Goal: Transaction & Acquisition: Purchase product/service

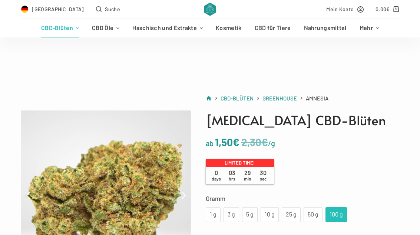
scroll to position [105, 0]
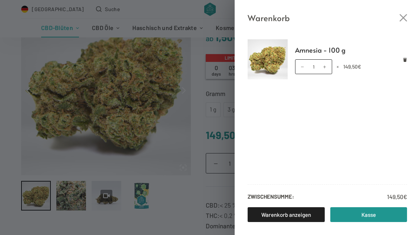
click at [378, 222] on link "Kasse" at bounding box center [368, 214] width 77 height 15
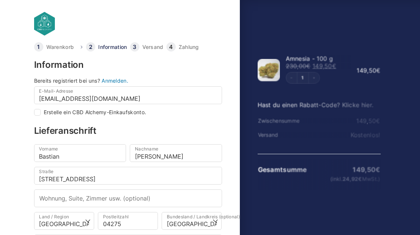
select select "DE-BE"
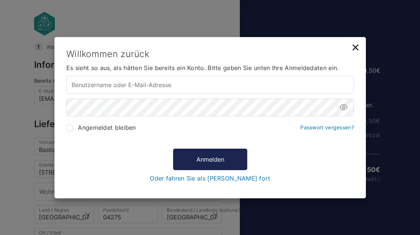
type input "bastian.engelhardt10@gmail.com"
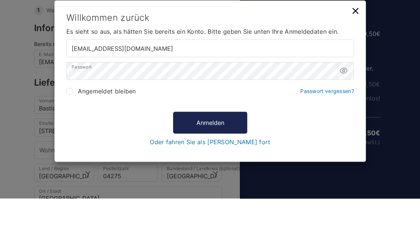
scroll to position [37, 0]
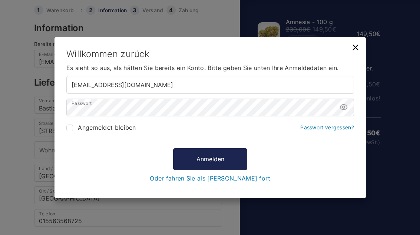
click at [243, 156] on button "Anmelden" at bounding box center [210, 159] width 74 height 22
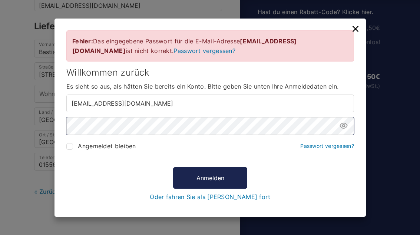
scroll to position [93, 0]
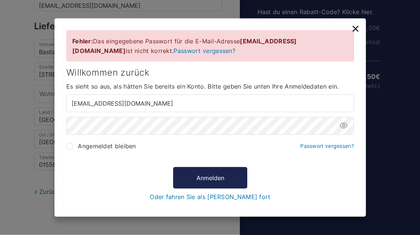
click at [144, 54] on div "Fehler: Das eingegebene Passwort für die E-Mail-Adresse bastian.engelhardt10@gm…" at bounding box center [210, 45] width 288 height 31
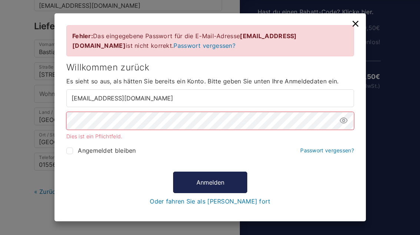
click at [174, 49] on link "Passwort vergessen?" at bounding box center [205, 45] width 62 height 7
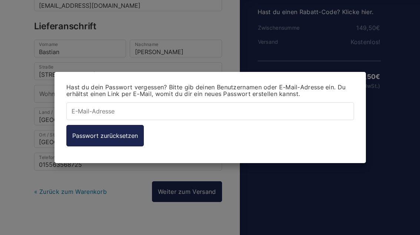
type input "bastian.engelhardt10@gmail.com"
click at [92, 137] on button "Passwort zurücksetzen" at bounding box center [104, 136] width 77 height 22
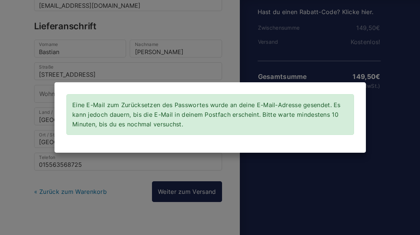
click at [340, 167] on div "Eine E-Mail zum Zurücksetzen des Passwortes wurde an deine E-Mail-Adresse gesen…" at bounding box center [210, 117] width 420 height 235
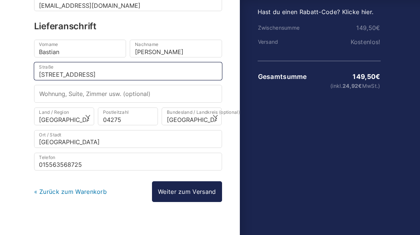
click at [105, 70] on input "Hardenbergstraße 40" at bounding box center [128, 71] width 188 height 18
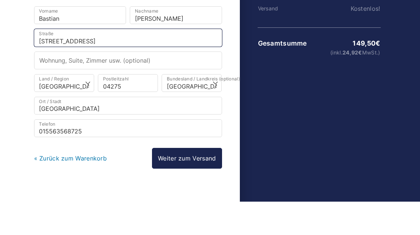
click at [129, 63] on input "THardenbergstraße 40" at bounding box center [128, 72] width 188 height 18
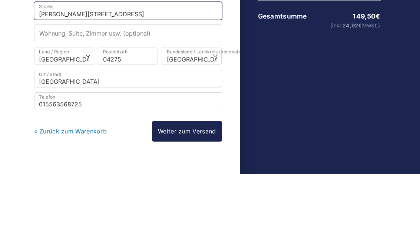
type input "Theodor-Neubauerstraße 46b"
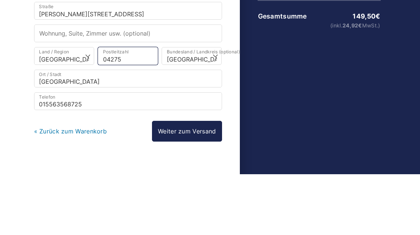
click at [141, 108] on input "04275" at bounding box center [128, 117] width 60 height 18
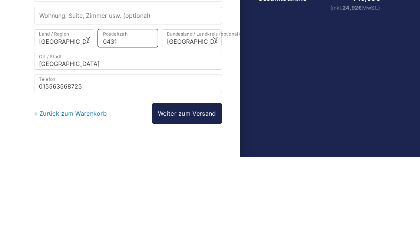
type input "04318"
select select
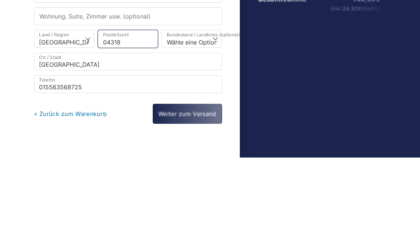
type input "04318"
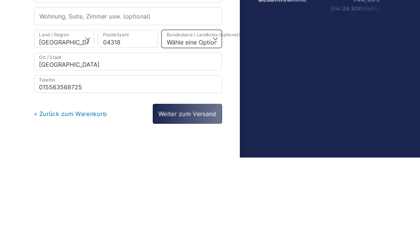
click at [220, 108] on select "Wähle eine Option… Baden-Württemberg Bayern Berlin Brandenburg Bremen Hamburg H…" at bounding box center [192, 117] width 60 height 18
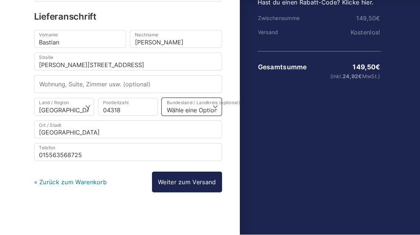
scroll to position [103, 0]
select select "DE-SN"
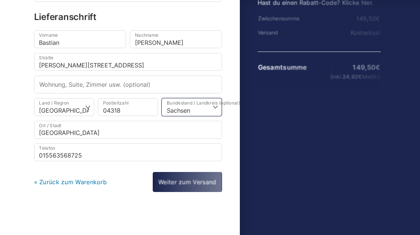
scroll to position [102, 0]
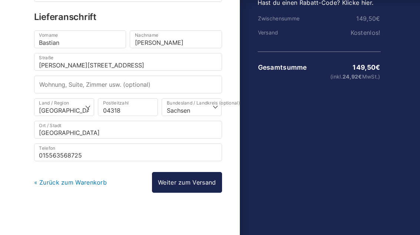
click at [207, 184] on link "Weiter zum Versand" at bounding box center [187, 182] width 70 height 21
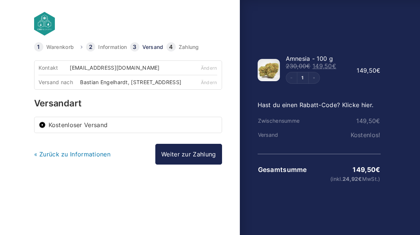
click at [219, 155] on link "Weiter zur Zahlung" at bounding box center [188, 154] width 66 height 21
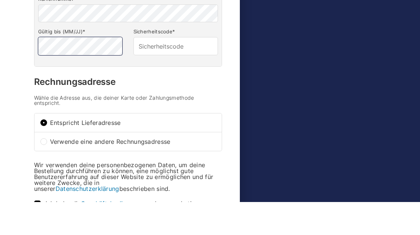
scroll to position [195, 0]
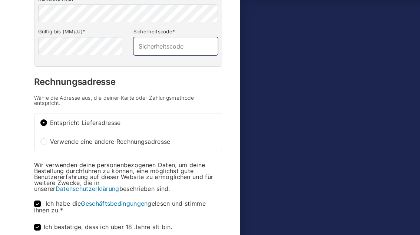
click at [205, 55] on input "Sicherheitscode *" at bounding box center [175, 46] width 85 height 18
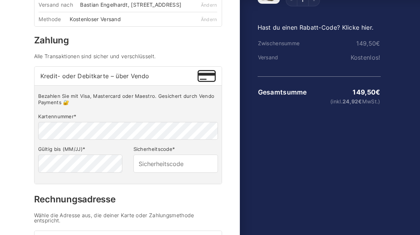
scroll to position [75, 0]
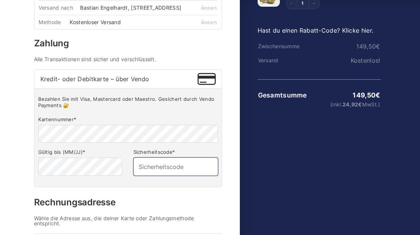
click at [197, 166] on input "Sicherheitscode *" at bounding box center [175, 167] width 85 height 18
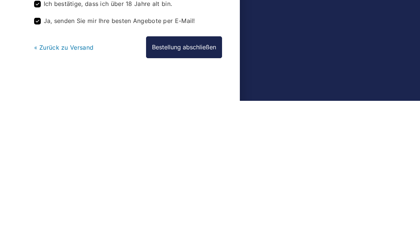
scroll to position [288, 0]
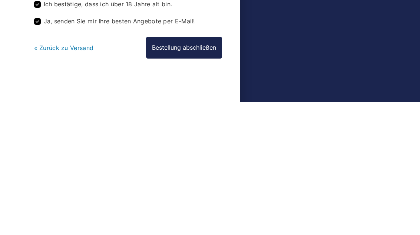
type input "210"
click at [211, 170] on button "Bestellung abschließen" at bounding box center [184, 181] width 76 height 22
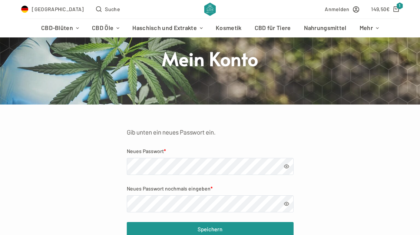
scroll to position [64, 0]
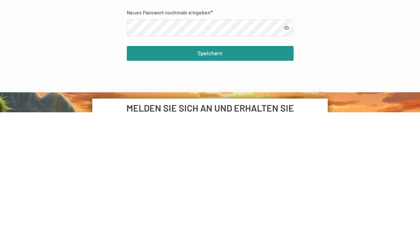
click at [276, 169] on button "Speichern" at bounding box center [210, 176] width 167 height 15
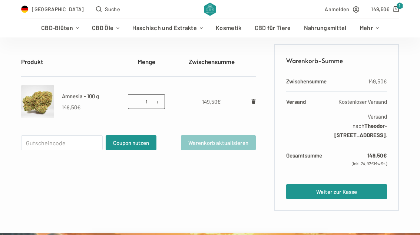
scroll to position [174, 0]
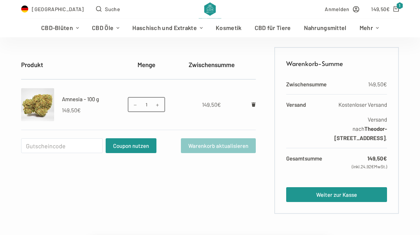
click at [357, 202] on link "Weiter zur Kasse" at bounding box center [336, 195] width 101 height 15
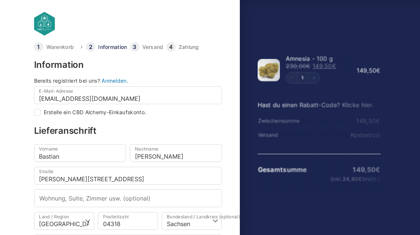
select select "DE-SN"
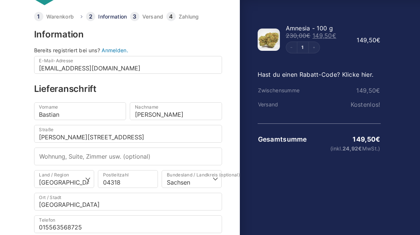
scroll to position [29, 0]
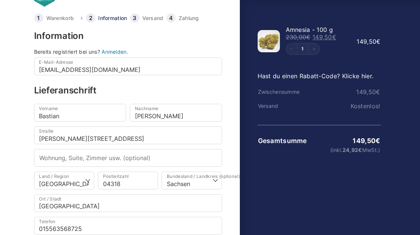
click at [210, 235] on div "Information Bereits registriert bei uns? Anmelden. E-Mail-Adresse * bastian.eng…" at bounding box center [128, 161] width 188 height 258
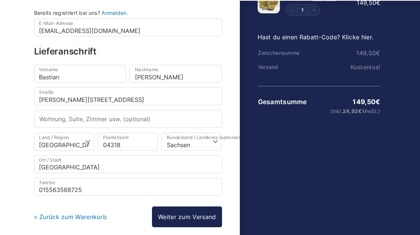
click at [208, 218] on link "Weiter zum Versand" at bounding box center [187, 216] width 70 height 21
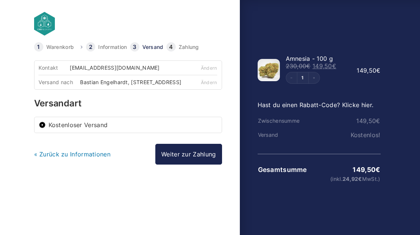
click at [211, 161] on link "Weiter zur Zahlung" at bounding box center [188, 154] width 66 height 21
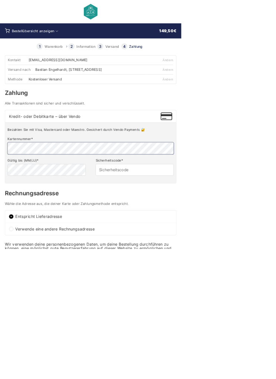
scroll to position [25, 0]
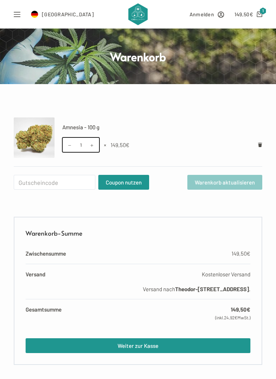
click at [74, 143] on input "1" at bounding box center [80, 145] width 37 height 15
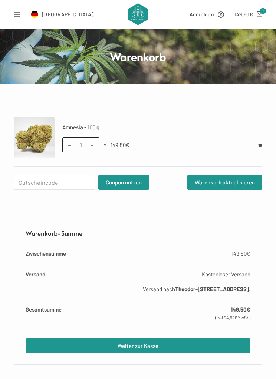
click at [68, 145] on span at bounding box center [70, 145] width 8 height 8
type input "0"
click at [69, 130] on link "Amnesia - 100 g" at bounding box center [80, 127] width 37 height 7
click at [258, 145] on icon "Remove Amnesia - 100 g from cart" at bounding box center [260, 145] width 4 height 4
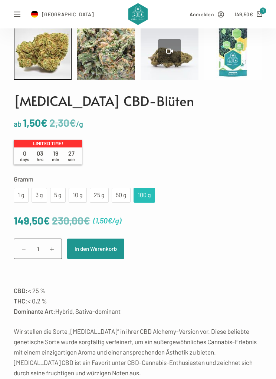
scroll to position [303, 0]
click at [68, 189] on div "1 g 3 g 5 g 10 g 25 g 50 g 100 g" at bounding box center [84, 195] width 141 height 15
click at [69, 194] on div "10 g" at bounding box center [78, 195] width 18 height 15
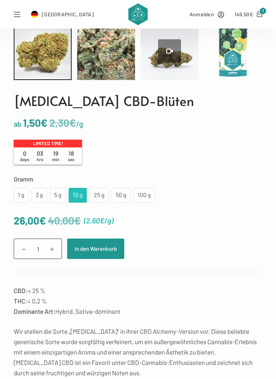
click at [116, 250] on button "In den Warenkorb" at bounding box center [95, 249] width 57 height 20
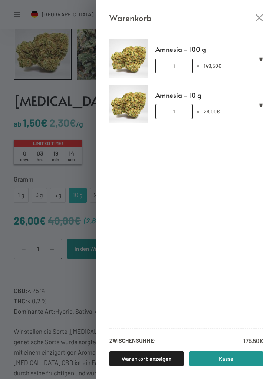
click at [262, 60] on icon "Remove Amnesia - 100 g from cart" at bounding box center [261, 59] width 4 height 4
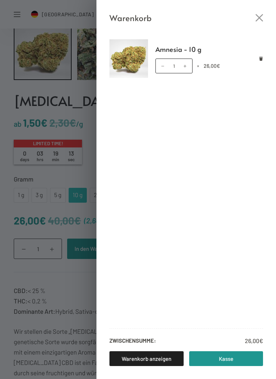
click at [239, 366] on link "Kasse" at bounding box center [226, 358] width 74 height 15
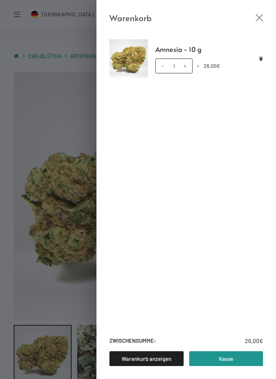
scroll to position [327, 0]
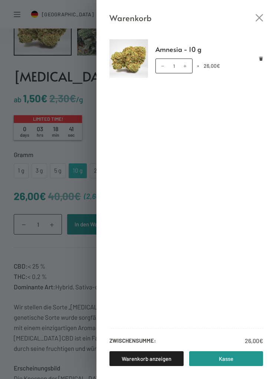
click at [259, 60] on icon "Remove Amnesia - 10 g from cart" at bounding box center [261, 59] width 4 height 4
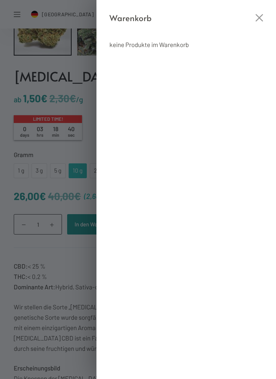
click at [20, 153] on div "Warenkorb keine Produkte im Warenkorb" at bounding box center [138, 189] width 276 height 379
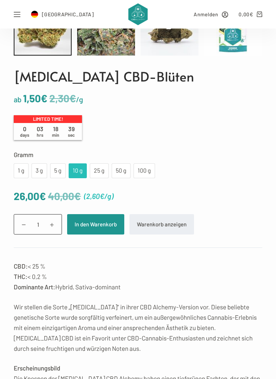
click at [149, 171] on div "100 g" at bounding box center [144, 171] width 13 height 10
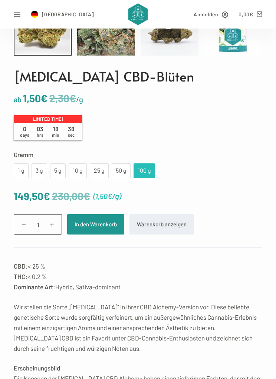
click at [120, 225] on button "In den Warenkorb" at bounding box center [95, 224] width 57 height 20
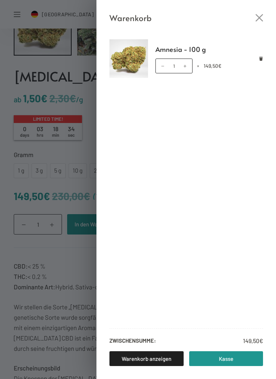
click at [221, 358] on link "Kasse" at bounding box center [226, 358] width 74 height 15
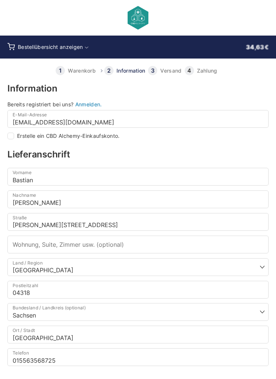
select select "DE-SN"
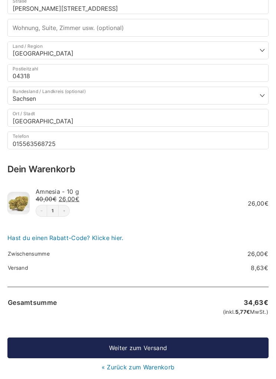
scroll to position [202, 0]
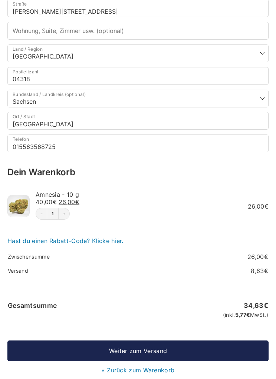
click at [229, 347] on link "Weiter zum Versand" at bounding box center [137, 351] width 261 height 21
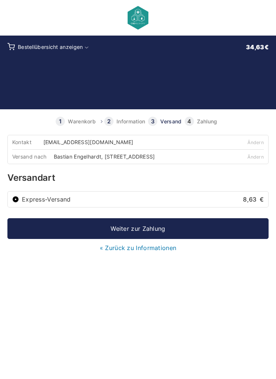
click at [241, 231] on link "Weiter zur Zahlung" at bounding box center [137, 228] width 261 height 21
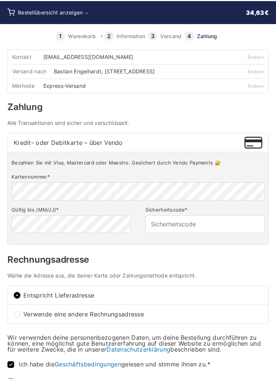
scroll to position [34, 0]
click at [250, 149] on img at bounding box center [253, 143] width 18 height 12
click at [0, 0] on input "Kredit- oder Debitkarte – über Vendo" at bounding box center [0, 0] width 0 height 0
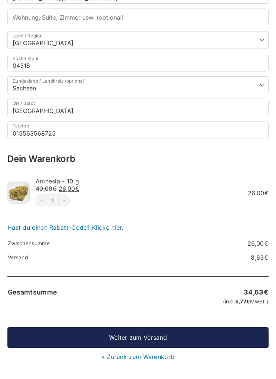
scroll to position [216, 0]
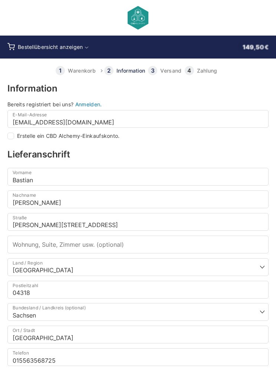
select select "DE-SN"
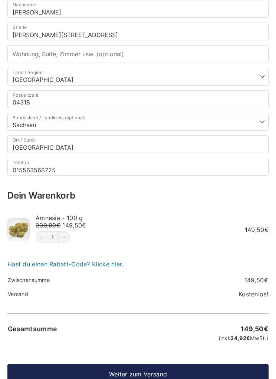
scroll to position [203, 0]
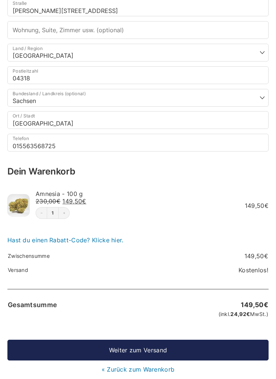
click at [237, 359] on link "Weiter zum Versand" at bounding box center [137, 350] width 261 height 21
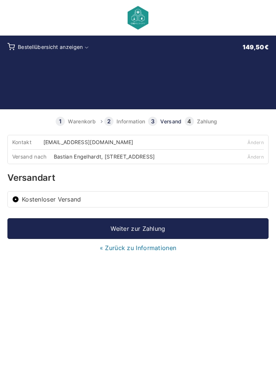
click at [254, 230] on link "Weiter zur Zahlung" at bounding box center [137, 228] width 261 height 21
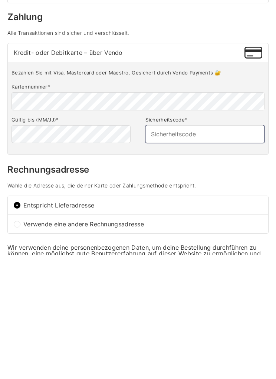
click at [224, 250] on input "Sicherheitscode *" at bounding box center [204, 259] width 119 height 18
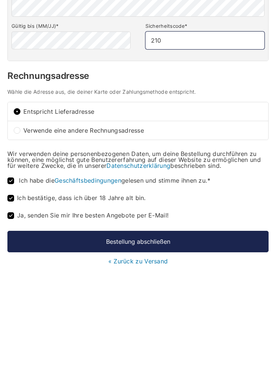
scroll to position [135, 0]
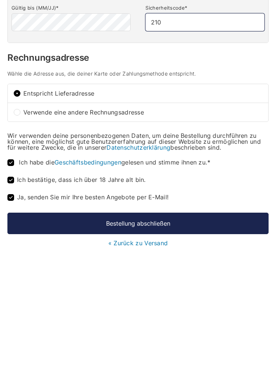
type input "210"
click at [236, 315] on button "Bestellung abschließen" at bounding box center [137, 326] width 261 height 22
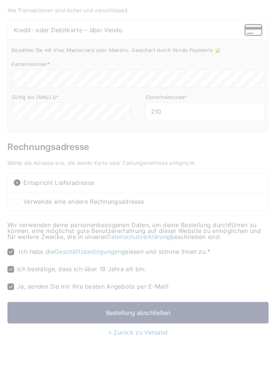
scroll to position [151, 0]
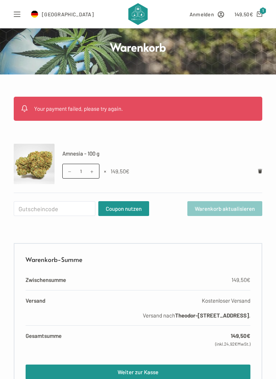
scroll to position [10, 0]
click at [44, 368] on link "Weiter zur Kasse" at bounding box center [138, 372] width 225 height 15
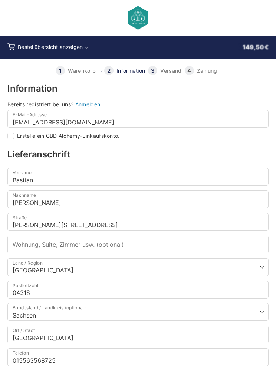
select select "DE-SN"
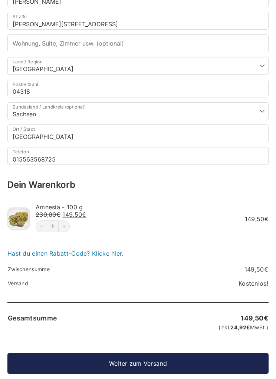
scroll to position [215, 0]
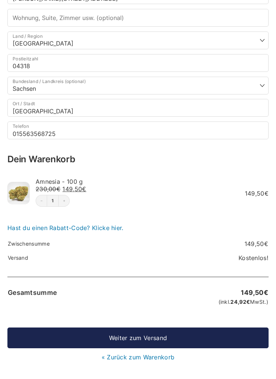
click at [28, 337] on link "Weiter zum Versand" at bounding box center [137, 338] width 261 height 21
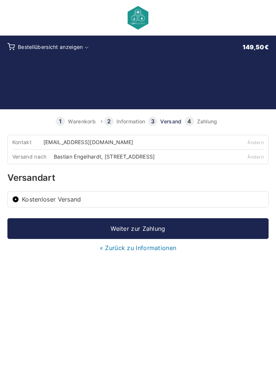
click at [236, 239] on link "Weiter zur Zahlung" at bounding box center [137, 228] width 261 height 21
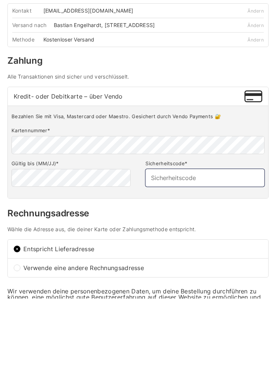
click at [207, 250] on input "Sicherheitscode *" at bounding box center [204, 259] width 119 height 18
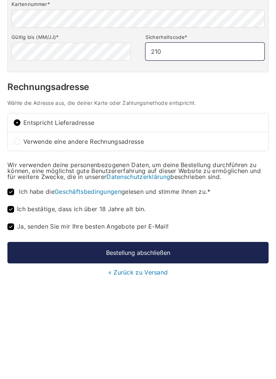
type input "210"
click at [212, 344] on button "Bestellung abschließen" at bounding box center [137, 355] width 261 height 22
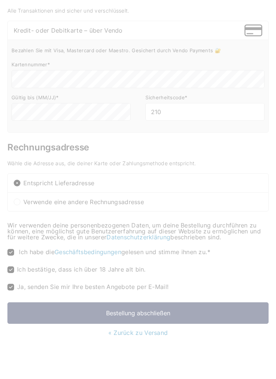
scroll to position [151, 0]
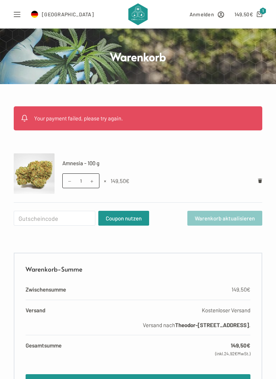
click at [219, 17] on icon "Anmelden" at bounding box center [221, 14] width 6 height 6
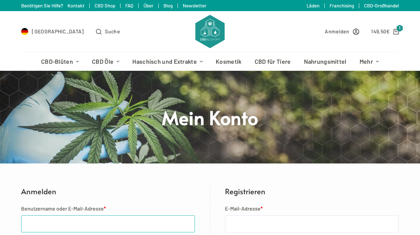
type input "[EMAIL_ADDRESS][DOMAIN_NAME]"
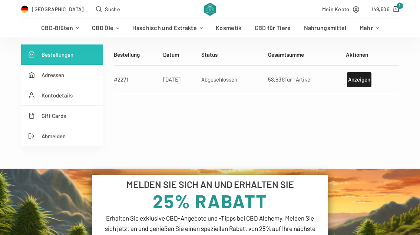
scroll to position [139, 0]
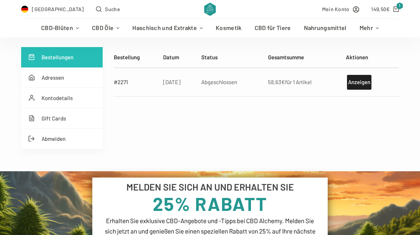
click at [399, 11] on icon "Shopping cart" at bounding box center [396, 9] width 6 height 6
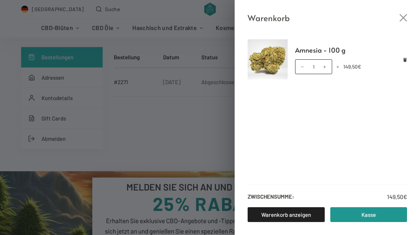
click at [366, 222] on link "Kasse" at bounding box center [368, 214] width 77 height 15
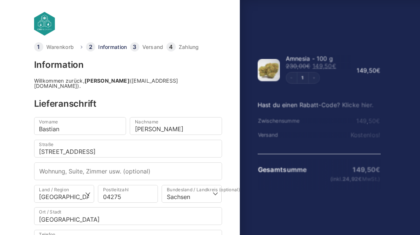
select select "DE-SN"
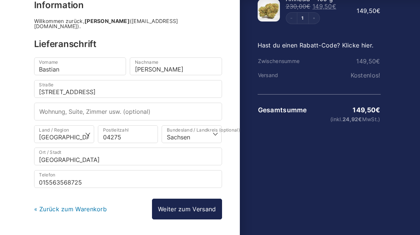
scroll to position [59, 0]
click at [198, 205] on link "Weiter zum Versand" at bounding box center [187, 209] width 70 height 21
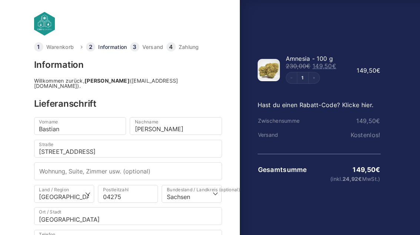
scroll to position [64, 0]
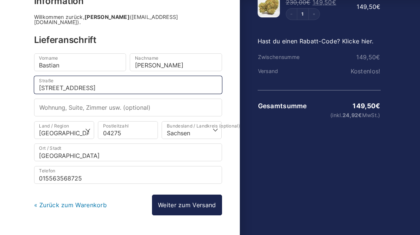
click at [104, 87] on input "[STREET_ADDRESS]" at bounding box center [128, 85] width 188 height 18
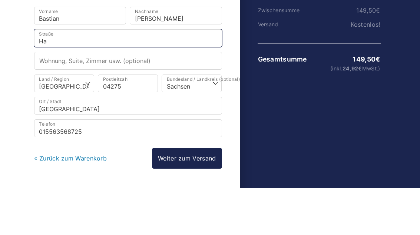
type input "H"
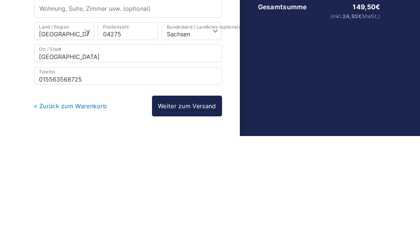
type input "Theodor Neubauerstraße 46b"
click at [132, 122] on input "04275" at bounding box center [128, 131] width 60 height 18
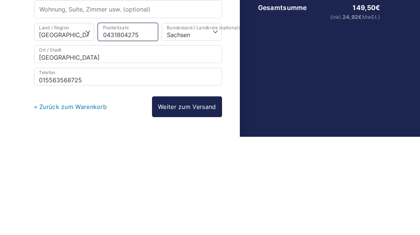
click at [143, 122] on input "0431804275" at bounding box center [128, 131] width 60 height 18
type input "04318"
select select
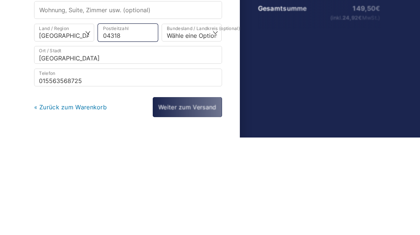
type input "04318"
click at [211, 122] on select "Wähle eine Option… Baden-Württemberg Bayern Berlin Brandenburg Bremen Hamburg H…" at bounding box center [192, 131] width 60 height 18
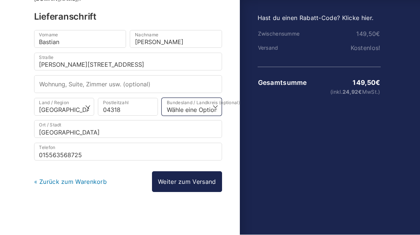
scroll to position [87, 0]
select select "DE-SN"
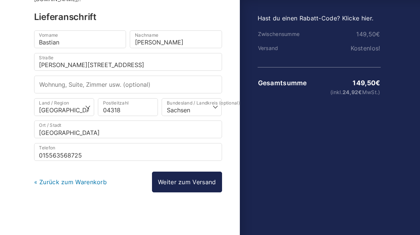
click at [211, 182] on link "Weiter zum Versand" at bounding box center [187, 182] width 70 height 21
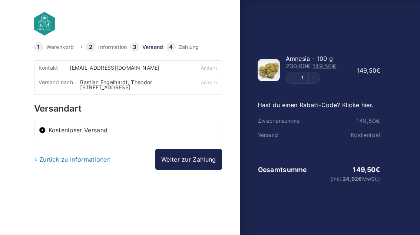
click at [215, 158] on link "Weiter zur Zahlung" at bounding box center [188, 159] width 66 height 21
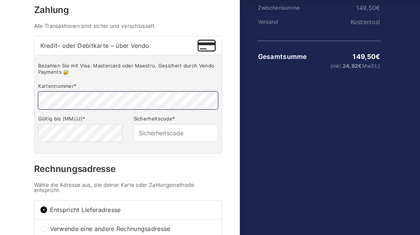
scroll to position [113, 0]
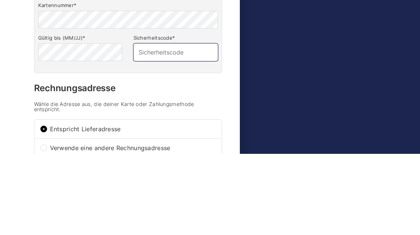
click at [202, 125] on input "Sicherheitscode *" at bounding box center [175, 134] width 85 height 18
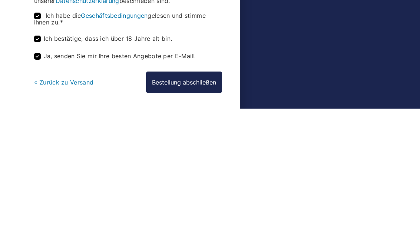
type input "210"
click at [153, 198] on button "Bestellung abschließen" at bounding box center [184, 209] width 76 height 22
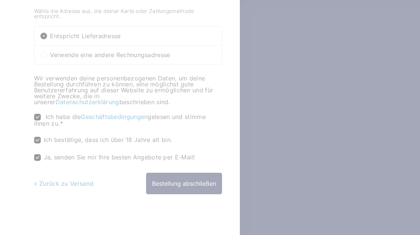
scroll to position [288, 0]
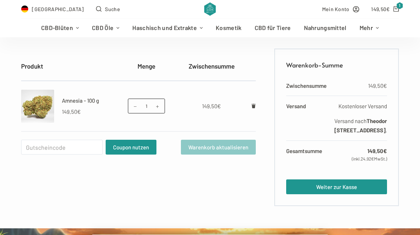
scroll to position [173, 0]
click at [370, 194] on link "Weiter zur Kasse" at bounding box center [336, 186] width 101 height 15
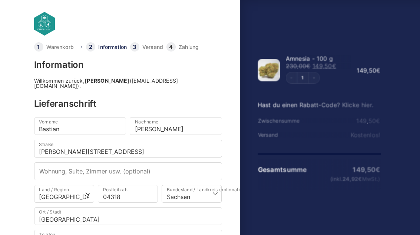
select select "DE-SN"
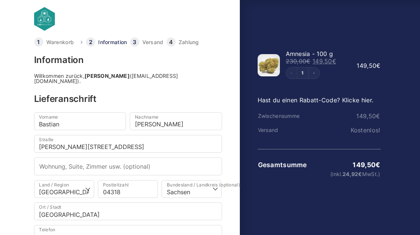
scroll to position [19, 0]
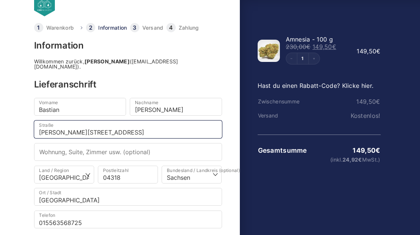
click at [65, 134] on input "Theodor Neubauerstraße 46b" at bounding box center [128, 129] width 188 height 18
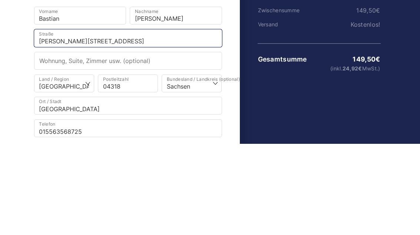
click at [97, 121] on input "Theodor-Neubauerstraße 46b" at bounding box center [128, 130] width 188 height 18
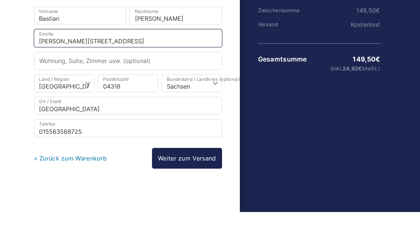
click at [117, 53] on input "Theodor-Neubauer Straße 46b" at bounding box center [128, 62] width 188 height 18
click at [99, 53] on input "Theodor-Neubauer Straße46b" at bounding box center [128, 62] width 188 height 18
click at [116, 53] on input "Theodor-Neubauer Straße46b" at bounding box center [128, 62] width 188 height 18
click at [118, 53] on input "Theodor-Neubauer Straße46b" at bounding box center [128, 62] width 188 height 18
click at [98, 53] on input "Theodor-Neubauer Straße 46b" at bounding box center [128, 62] width 188 height 18
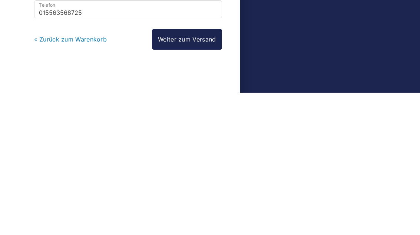
type input "[PERSON_NAME][STREET_ADDRESS]"
click at [155, 171] on link "Weiter zum Versand" at bounding box center [187, 181] width 70 height 21
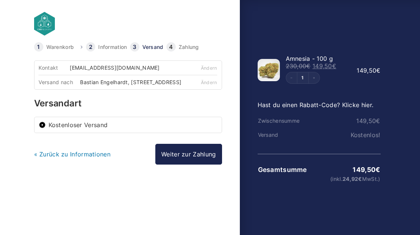
click at [366, 106] on link "Hast du einen Rabatt-Code? Klicke hier." at bounding box center [316, 104] width 116 height 7
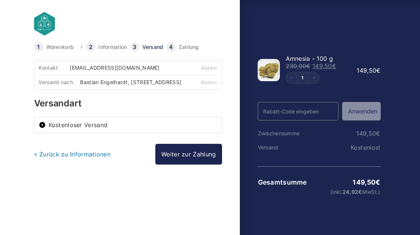
click at [311, 116] on input "Rabatt-Code" at bounding box center [298, 111] width 81 height 19
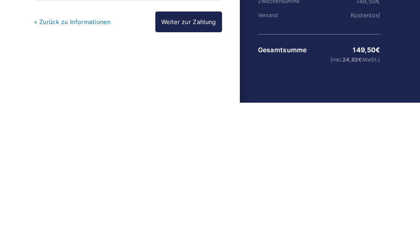
click at [159, 144] on link "Weiter zur Zahlung" at bounding box center [188, 154] width 66 height 21
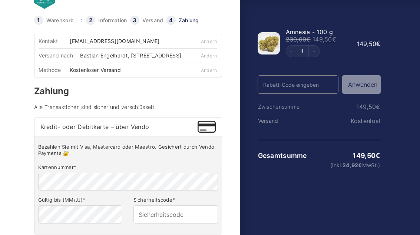
scroll to position [26, 0]
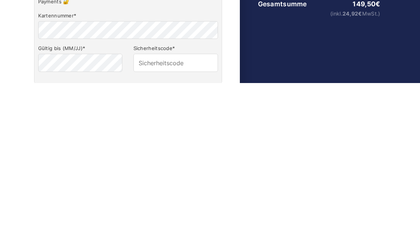
click at [155, 136] on div "Bezahlen Sie mit Visa, Mastercard oder Maestro. Gesichert durch Vendo Payments …" at bounding box center [127, 185] width 187 height 99
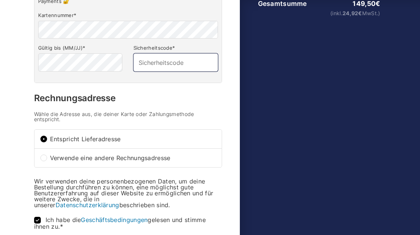
click at [136, 64] on input "Sicherheitscode *" at bounding box center [175, 62] width 85 height 18
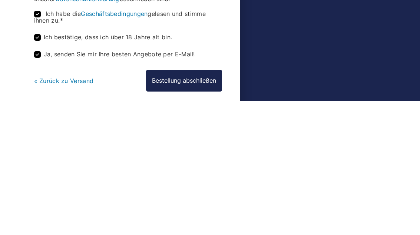
scroll to position [253, 0]
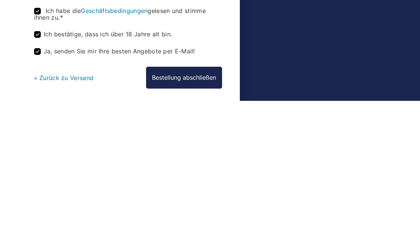
type input "210"
click at [146, 201] on button "Bestellung abschließen" at bounding box center [184, 212] width 76 height 22
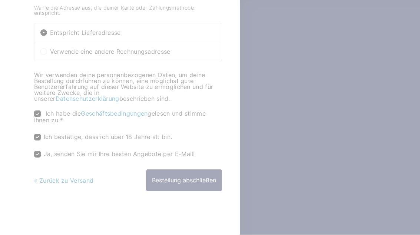
scroll to position [288, 0]
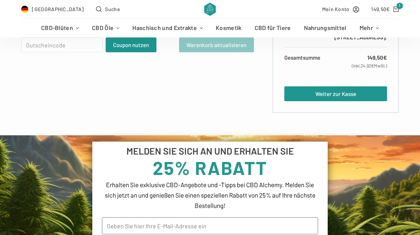
scroll to position [275, 0]
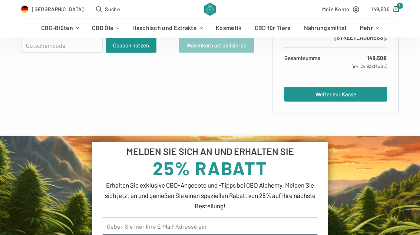
click at [379, 102] on link "Weiter zur Kasse" at bounding box center [335, 94] width 103 height 15
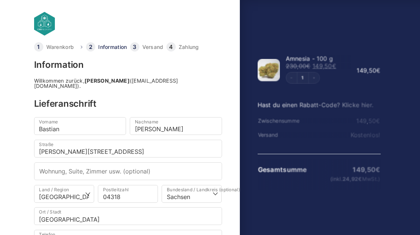
select select "DE-SN"
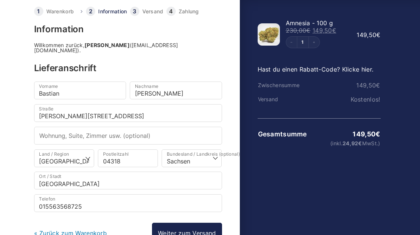
scroll to position [63, 0]
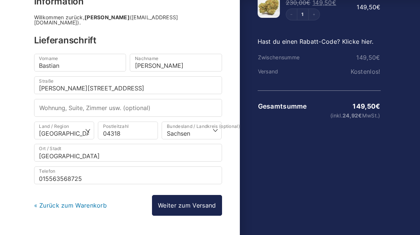
click at [168, 204] on link "Weiter zum Versand" at bounding box center [187, 205] width 70 height 21
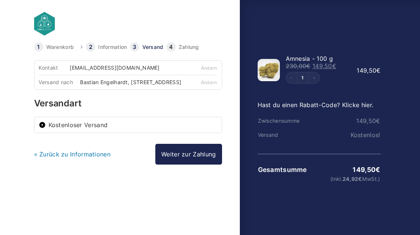
click at [169, 165] on link "Weiter zur Zahlung" at bounding box center [188, 154] width 66 height 21
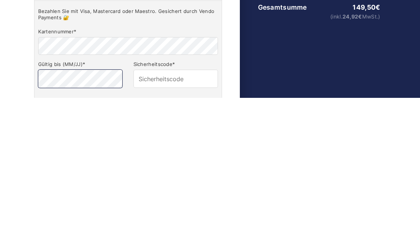
scroll to position [36, 0]
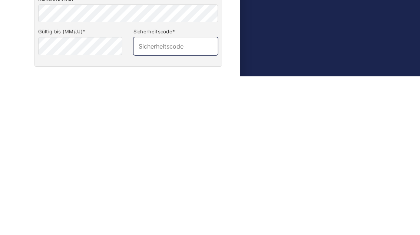
click at [152, 196] on input "Sicherheitscode *" at bounding box center [175, 205] width 85 height 18
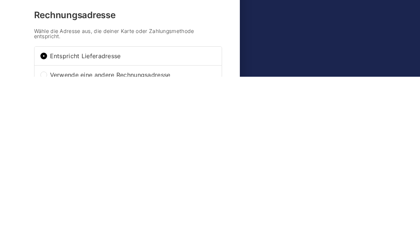
type input "210"
click at [56, 91] on div "Kontakt [EMAIL_ADDRESS][DOMAIN_NAME] Ändern Versand nach Bastian Engelhardt, [S…" at bounding box center [128, 177] width 188 height 440
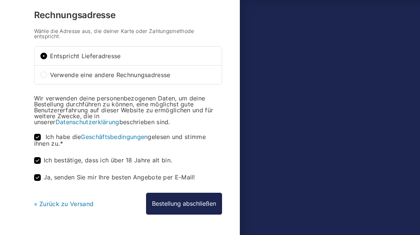
click at [46, 78] on input "Verwende eine andere Rechnungsadresse" at bounding box center [43, 75] width 7 height 7
radio input "true"
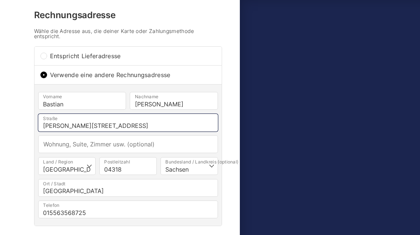
click at [143, 132] on input "Theodor-Neubauer-Straße 46b" at bounding box center [128, 123] width 180 height 18
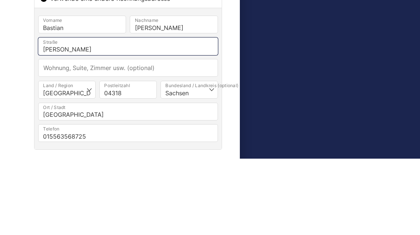
type input "Theodo"
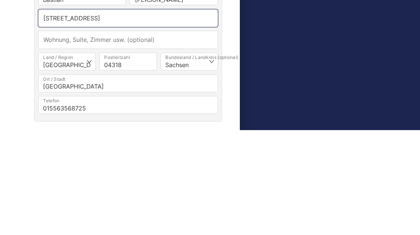
type input "Hardenbergstraße 40"
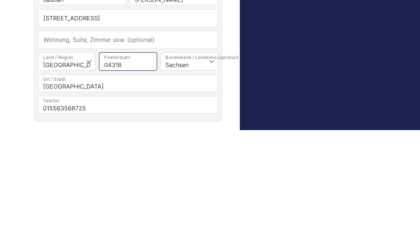
click at [117, 158] on input "04318" at bounding box center [127, 167] width 57 height 18
type input "04275"
select select
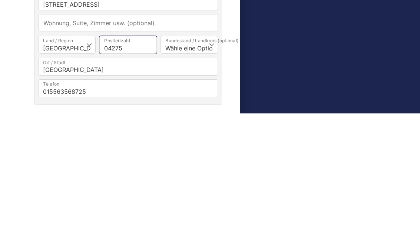
type input "04275"
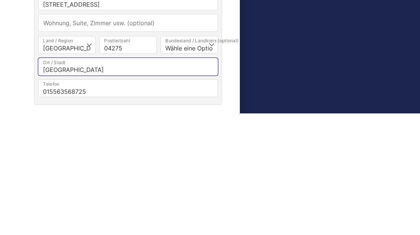
click at [170, 179] on input "Leipzig" at bounding box center [128, 188] width 180 height 18
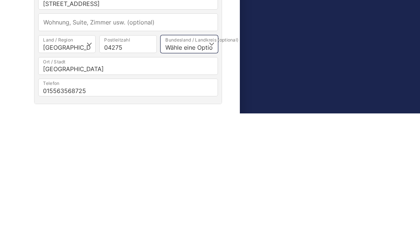
click at [164, 157] on select "Wähle eine Option… Baden-Württemberg Bayern Berlin Brandenburg Bremen Hamburg H…" at bounding box center [189, 166] width 57 height 18
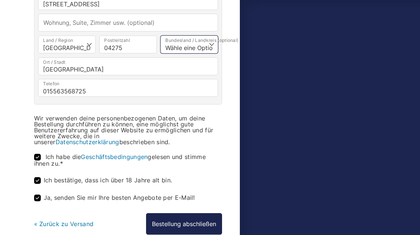
select select "DE-SN"
click at [210, 231] on button "Bestellung abschließen" at bounding box center [184, 224] width 76 height 22
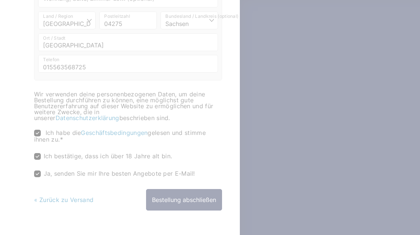
scroll to position [408, 0]
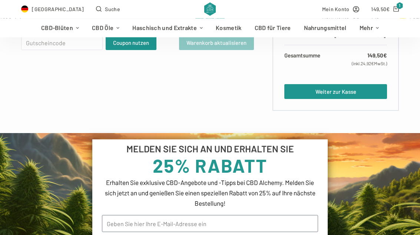
scroll to position [277, 0]
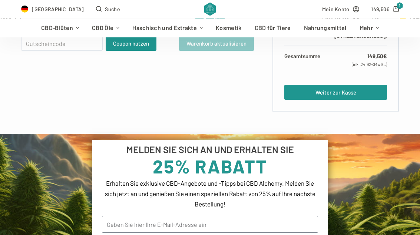
click at [372, 100] on link "Weiter zur Kasse" at bounding box center [335, 92] width 103 height 15
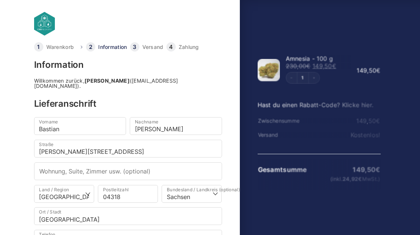
select select "DE-SN"
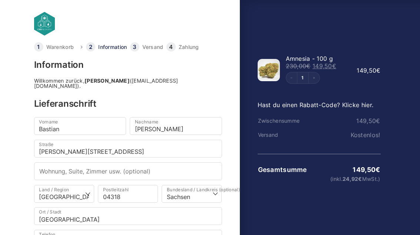
click at [159, 33] on link at bounding box center [97, 24] width 126 height 24
click at [172, 42] on li "Zahlung" at bounding box center [184, 46] width 36 height 9
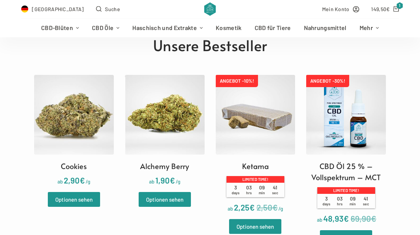
scroll to position [340, 0]
click at [137, 125] on img at bounding box center [165, 115] width 80 height 80
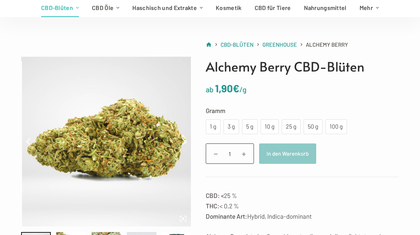
scroll to position [53, 0]
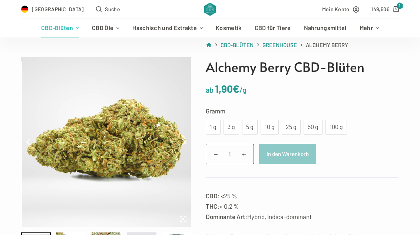
click at [340, 127] on div "100 g" at bounding box center [336, 127] width 13 height 10
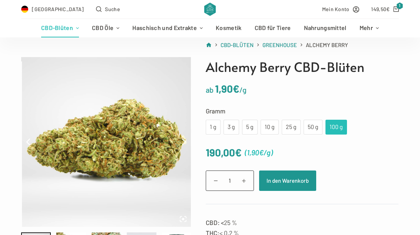
click at [294, 172] on button "In den Warenkorb" at bounding box center [287, 181] width 57 height 20
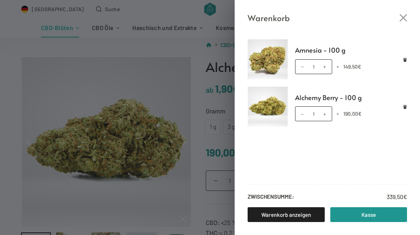
click at [407, 58] on icon "Remove Amnesia - 100 g from cart" at bounding box center [405, 60] width 4 height 4
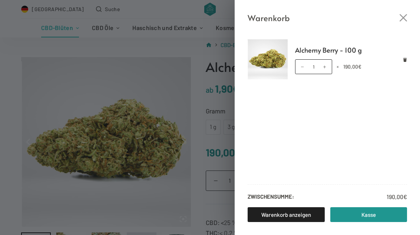
click at [396, 222] on link "Kasse" at bounding box center [368, 214] width 77 height 15
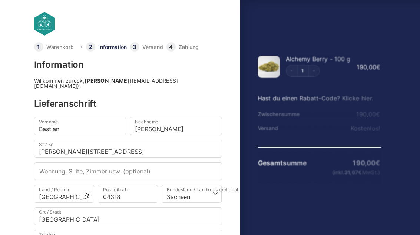
select select "DE-SN"
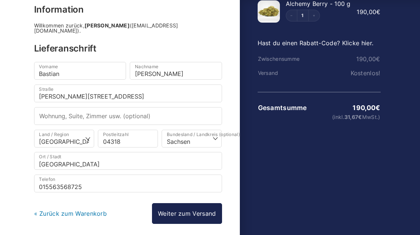
scroll to position [21, 0]
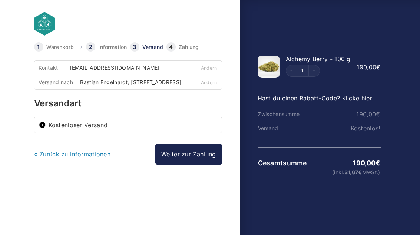
click at [219, 157] on link "Weiter zur Zahlung" at bounding box center [188, 154] width 66 height 21
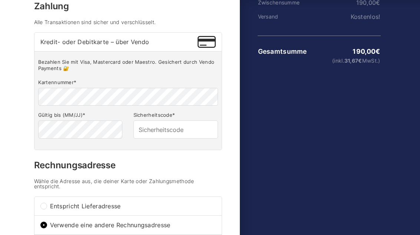
scroll to position [103, 0]
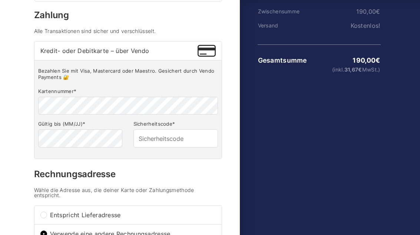
click at [204, 50] on img at bounding box center [207, 51] width 18 height 12
click at [0, 0] on input "Kredit- oder Debitkarte – über Vendo" at bounding box center [0, 0] width 0 height 0
click at [54, 54] on span "Kredit- oder Debitkarte – über Vendo" at bounding box center [119, 51] width 158 height 6
click at [0, 0] on input "Kredit- oder Debitkarte – über Vendo" at bounding box center [0, 0] width 0 height 0
click at [203, 57] on img at bounding box center [207, 51] width 18 height 12
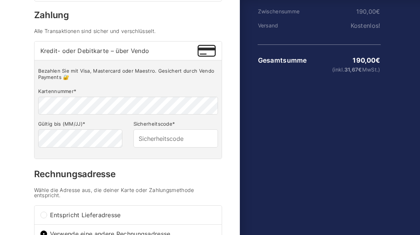
click at [0, 0] on input "Kredit- oder Debitkarte – über Vendo" at bounding box center [0, 0] width 0 height 0
click at [52, 53] on span "Kredit- oder Debitkarte – über Vendo" at bounding box center [119, 51] width 158 height 6
click at [0, 0] on input "Kredit- oder Debitkarte – über Vendo" at bounding box center [0, 0] width 0 height 0
click at [65, 54] on span "Kredit- oder Debitkarte – über Vendo" at bounding box center [119, 51] width 158 height 6
click at [0, 0] on input "Kredit- oder Debitkarte – über Vendo" at bounding box center [0, 0] width 0 height 0
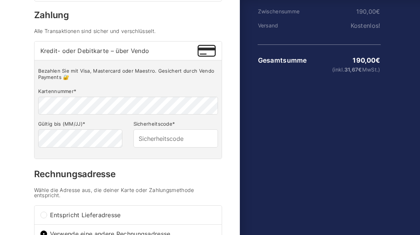
click at [50, 53] on span "Kredit- oder Debitkarte – über Vendo" at bounding box center [119, 51] width 158 height 6
click at [0, 0] on input "Kredit- oder Debitkarte – über Vendo" at bounding box center [0, 0] width 0 height 0
click at [55, 53] on span "Kredit- oder Debitkarte – über Vendo" at bounding box center [119, 51] width 158 height 6
click at [0, 0] on input "Kredit- oder Debitkarte – über Vendo" at bounding box center [0, 0] width 0 height 0
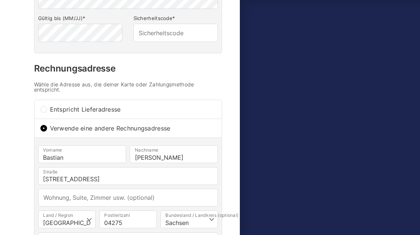
scroll to position [231, 0]
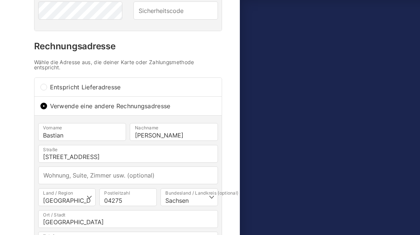
click at [45, 88] on input "Entspricht Lieferadresse" at bounding box center [43, 87] width 7 height 7
radio input "true"
type input "Theodor-Neubauer-Straße 46b"
type input "04318"
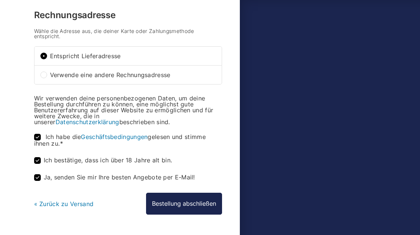
scroll to position [262, 0]
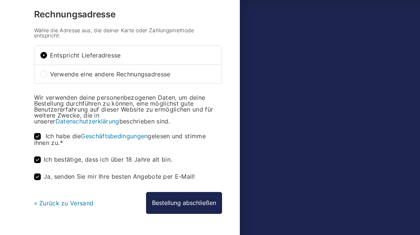
click at [208, 202] on button "Bestellung abschließen" at bounding box center [184, 203] width 76 height 22
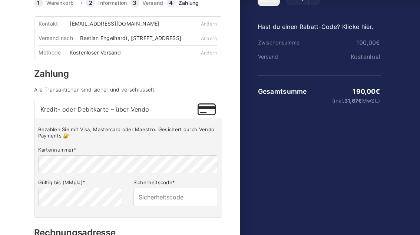
scroll to position [72, 0]
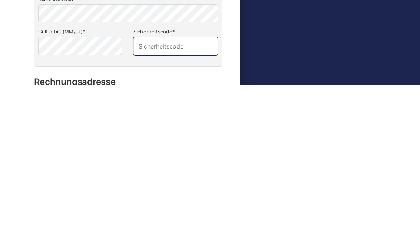
click at [135, 187] on input "Sicherheitscode *" at bounding box center [175, 196] width 85 height 18
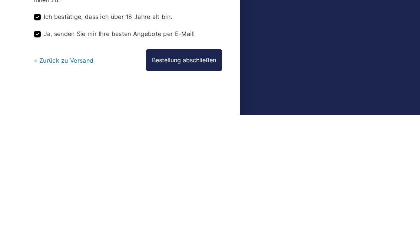
type input "210"
click at [162, 170] on button "Bestellung abschließen" at bounding box center [184, 181] width 76 height 22
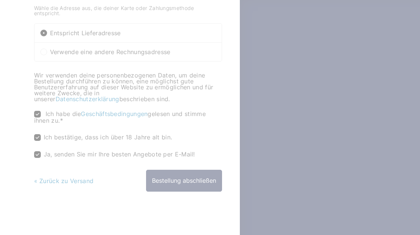
scroll to position [316, 0]
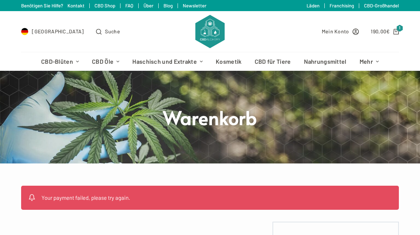
click at [387, 34] on span "€" at bounding box center [387, 31] width 3 height 6
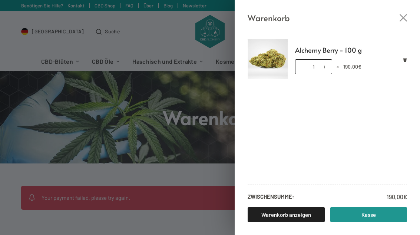
click at [412, 60] on ul "Alchemy Berry - 100 g Alchemy Berry - 100 g Menge 1 × 190,00 €" at bounding box center [327, 107] width 185 height 137
click at [402, 66] on div "Alchemy Berry - 100 g Menge 1 × 190,00 €" at bounding box center [351, 66] width 112 height 15
click at [404, 63] on div "Alchemy Berry - 100 g Menge 1 × 190,00 €" at bounding box center [351, 66] width 112 height 15
click at [412, 55] on ul "Alchemy Berry - 100 g Alchemy Berry - 100 g Menge 1 × 190,00 €" at bounding box center [327, 107] width 185 height 137
click at [405, 59] on icon "Remove Alchemy Berry - 100 g from cart" at bounding box center [405, 60] width 4 height 4
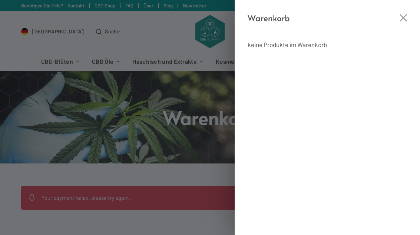
click at [413, 15] on div "Warenkorb" at bounding box center [327, 12] width 185 height 24
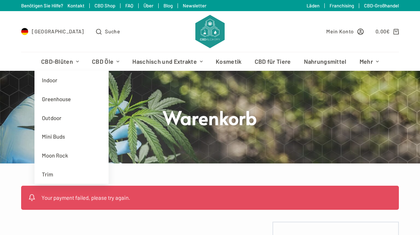
click at [47, 95] on link "Greenhouse" at bounding box center [71, 99] width 74 height 19
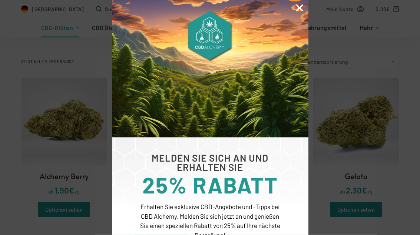
scroll to position [192, 0]
click at [320, 7] on div "MELDEN SIE SICH AN UND ERHALTEN SIE 25% [DEMOGRAPHIC_DATA] Erhalten Sie exklusi…" at bounding box center [210, 117] width 420 height 235
click at [306, 9] on img at bounding box center [210, 69] width 197 height 138
click at [297, 10] on icon "Close" at bounding box center [300, 8] width 10 height 10
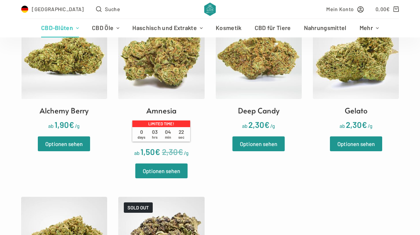
scroll to position [252, 0]
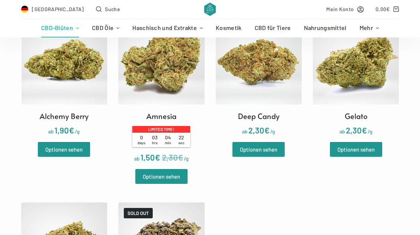
click at [136, 104] on img at bounding box center [161, 61] width 86 height 86
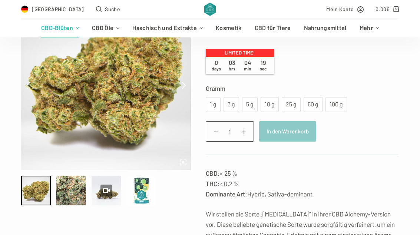
scroll to position [118, 0]
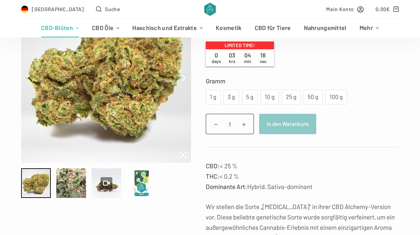
click at [336, 97] on div "100 g" at bounding box center [336, 97] width 13 height 10
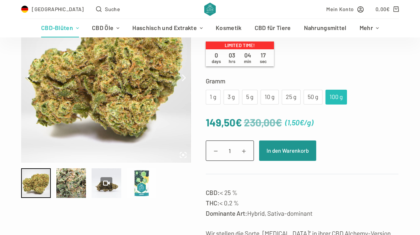
click at [300, 144] on button "In den Warenkorb" at bounding box center [287, 151] width 57 height 20
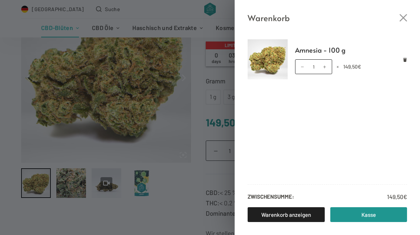
click at [397, 222] on link "Kasse" at bounding box center [368, 214] width 77 height 15
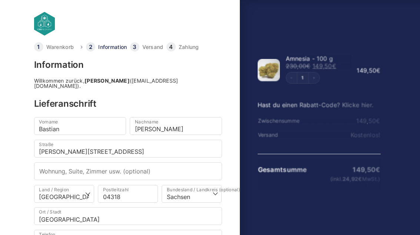
select select "DE-SN"
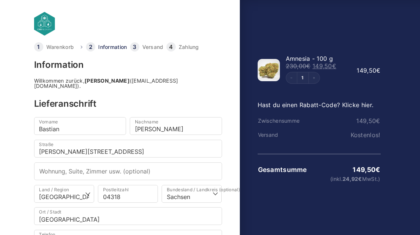
scroll to position [20, 0]
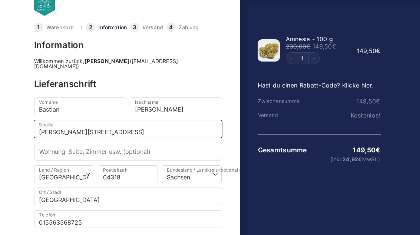
click at [210, 129] on input "[PERSON_NAME][STREET_ADDRESS]" at bounding box center [128, 129] width 188 height 18
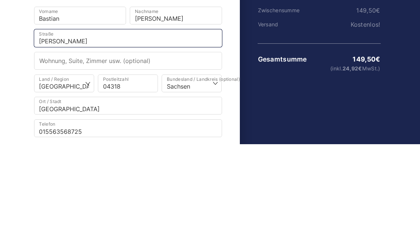
type input "Theodo"
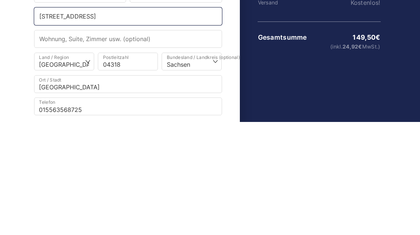
type input "[STREET_ADDRESS]"
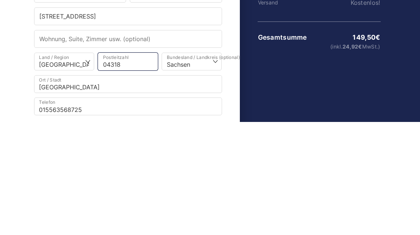
click at [128, 166] on input "04318" at bounding box center [128, 175] width 60 height 18
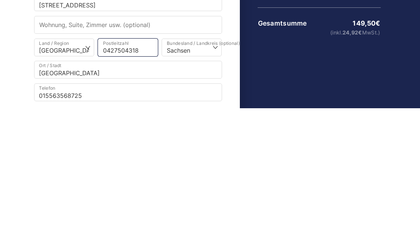
scroll to position [42, 0]
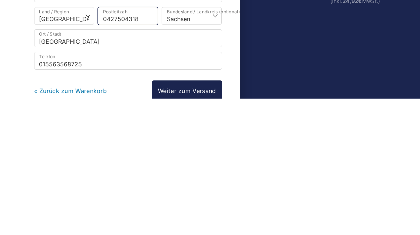
click at [141, 143] on input "0427504318" at bounding box center [128, 152] width 60 height 18
type input "04275"
select select
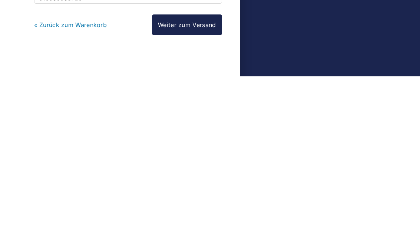
scroll to position [87, 0]
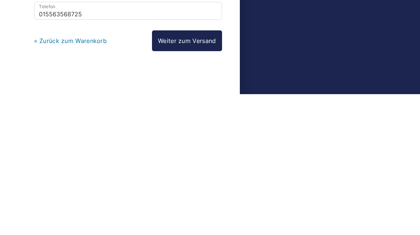
click at [156, 171] on link "Weiter zum Versand" at bounding box center [187, 181] width 70 height 21
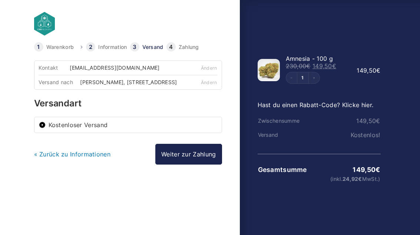
click at [164, 154] on link "Weiter zur Zahlung" at bounding box center [188, 154] width 66 height 21
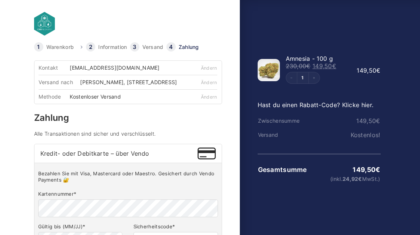
click at [198, 102] on div "Ändern" at bounding box center [202, 96] width 30 height 14
click at [211, 100] on link "Ändern" at bounding box center [209, 97] width 16 height 6
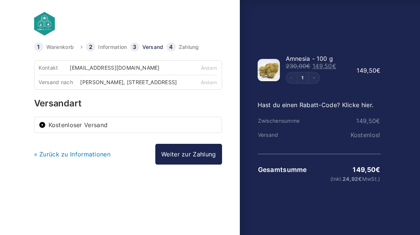
click at [217, 160] on link "Weiter zur Zahlung" at bounding box center [188, 154] width 66 height 21
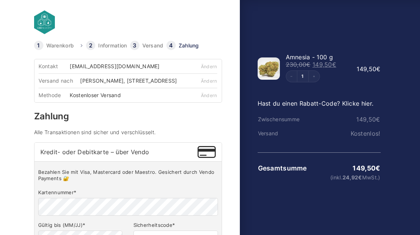
scroll to position [1, 0]
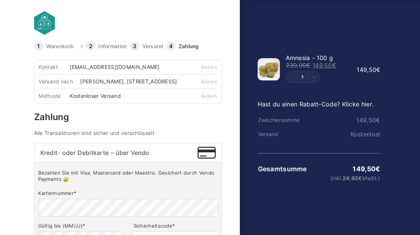
click at [214, 159] on img at bounding box center [207, 153] width 18 height 12
click at [0, 0] on input "Kredit- oder Debitkarte – über Vendo" at bounding box center [0, 0] width 0 height 0
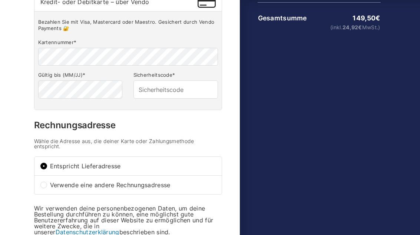
scroll to position [148, 0]
